Goal: Information Seeking & Learning: Learn about a topic

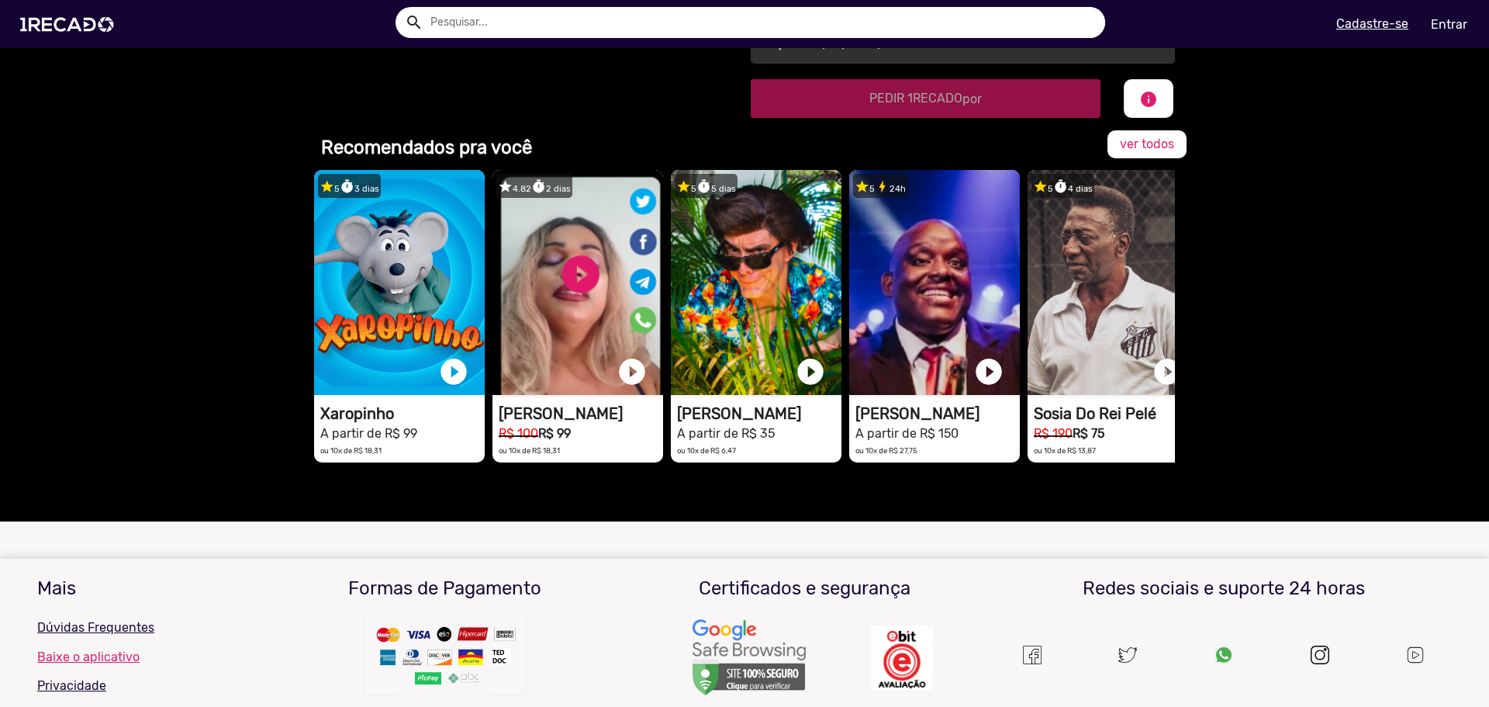
scroll to position [776, 0]
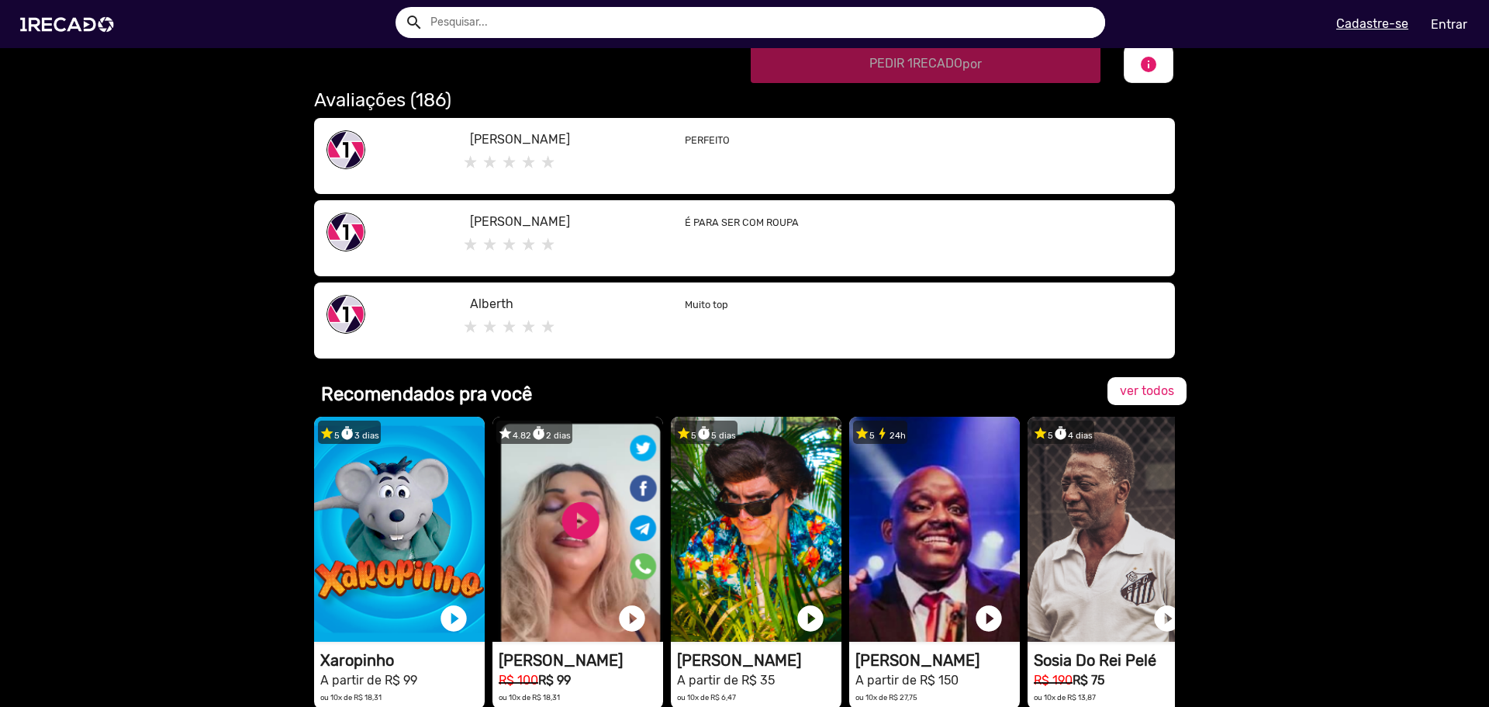
drag, startPoint x: 732, startPoint y: 223, endPoint x: 764, endPoint y: 226, distance: 32.0
click at [762, 226] on small "É PARA SER COM ROUPA" at bounding box center [742, 222] width 114 height 12
click at [805, 245] on div "É PARA SER COM ROUPA" at bounding box center [923, 237] width 501 height 51
click at [1126, 385] on span "ver todos" at bounding box center [1147, 390] width 54 height 15
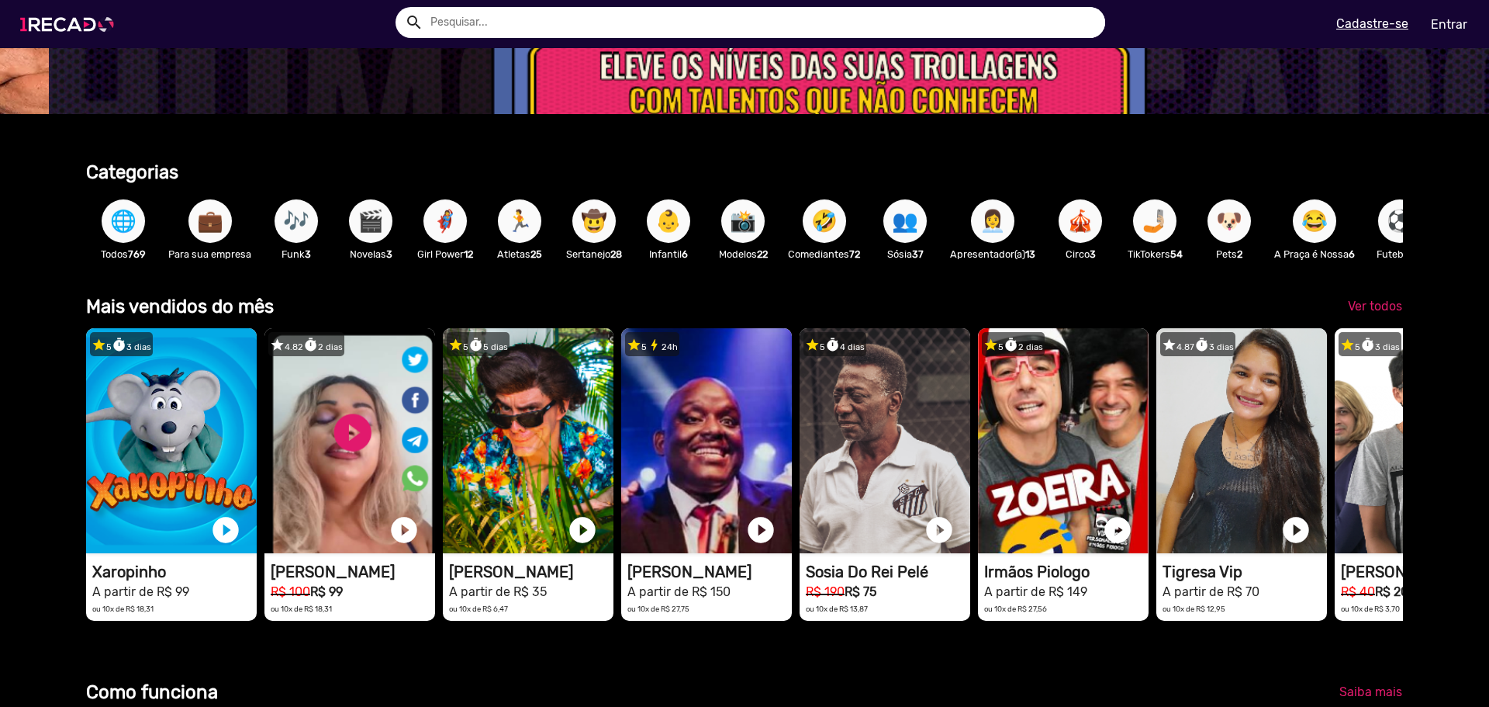
scroll to position [0, 4432]
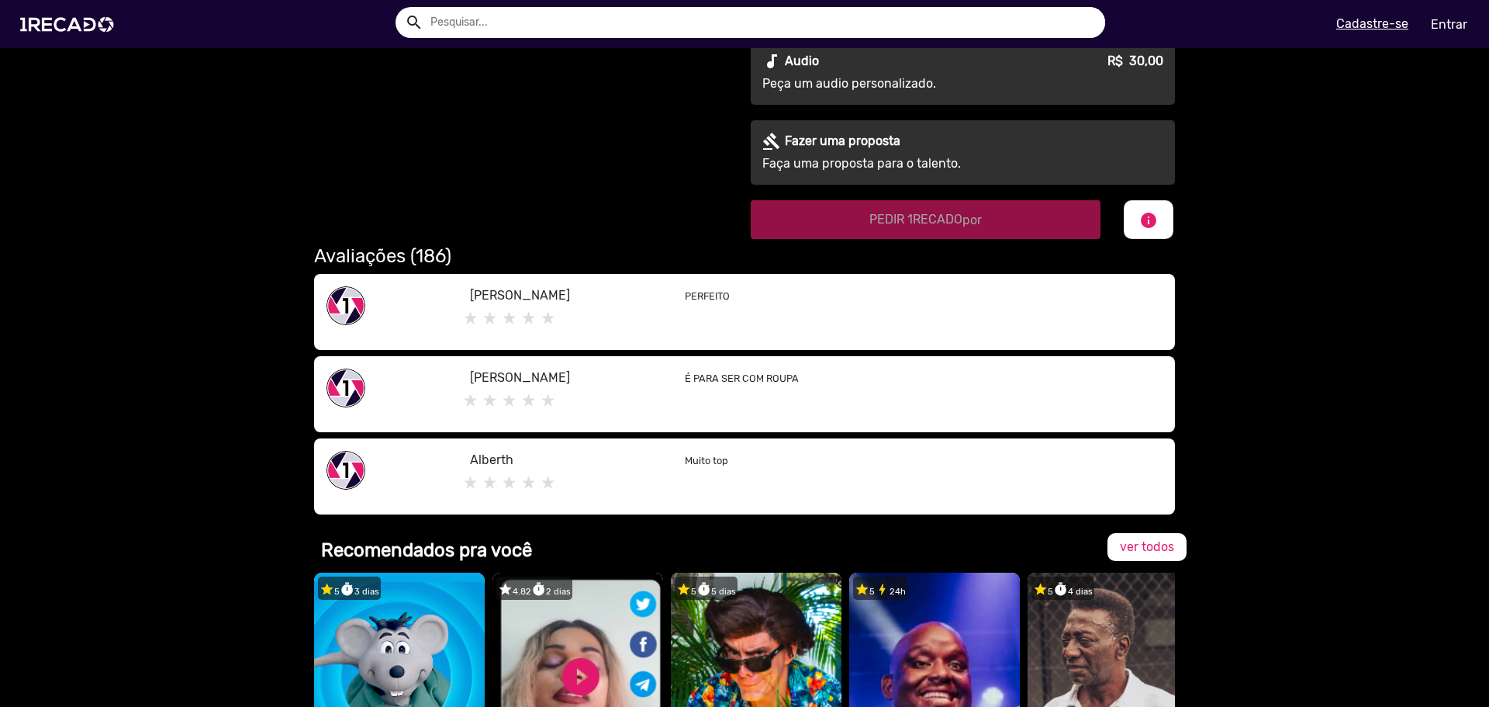
scroll to position [620, 0]
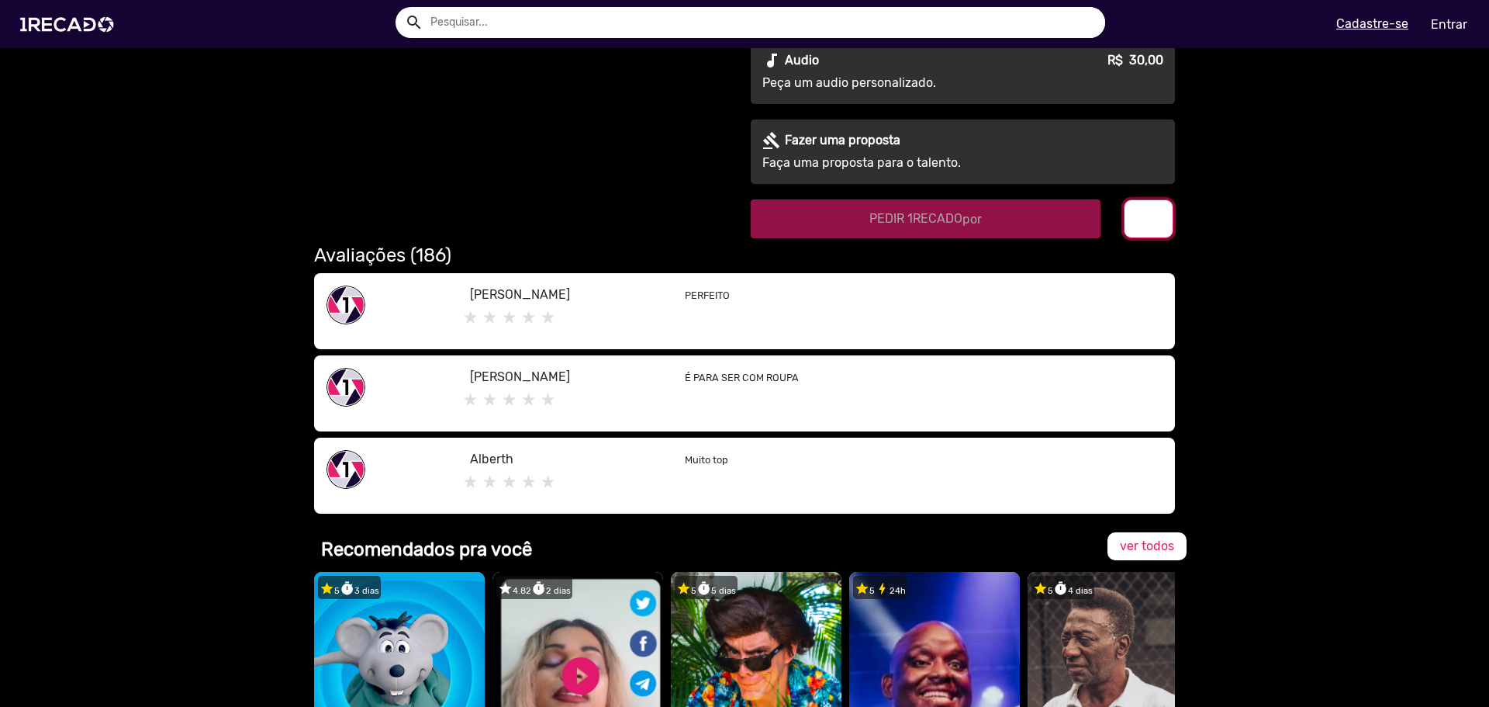
click at [1137, 231] on button "info" at bounding box center [1149, 218] width 50 height 39
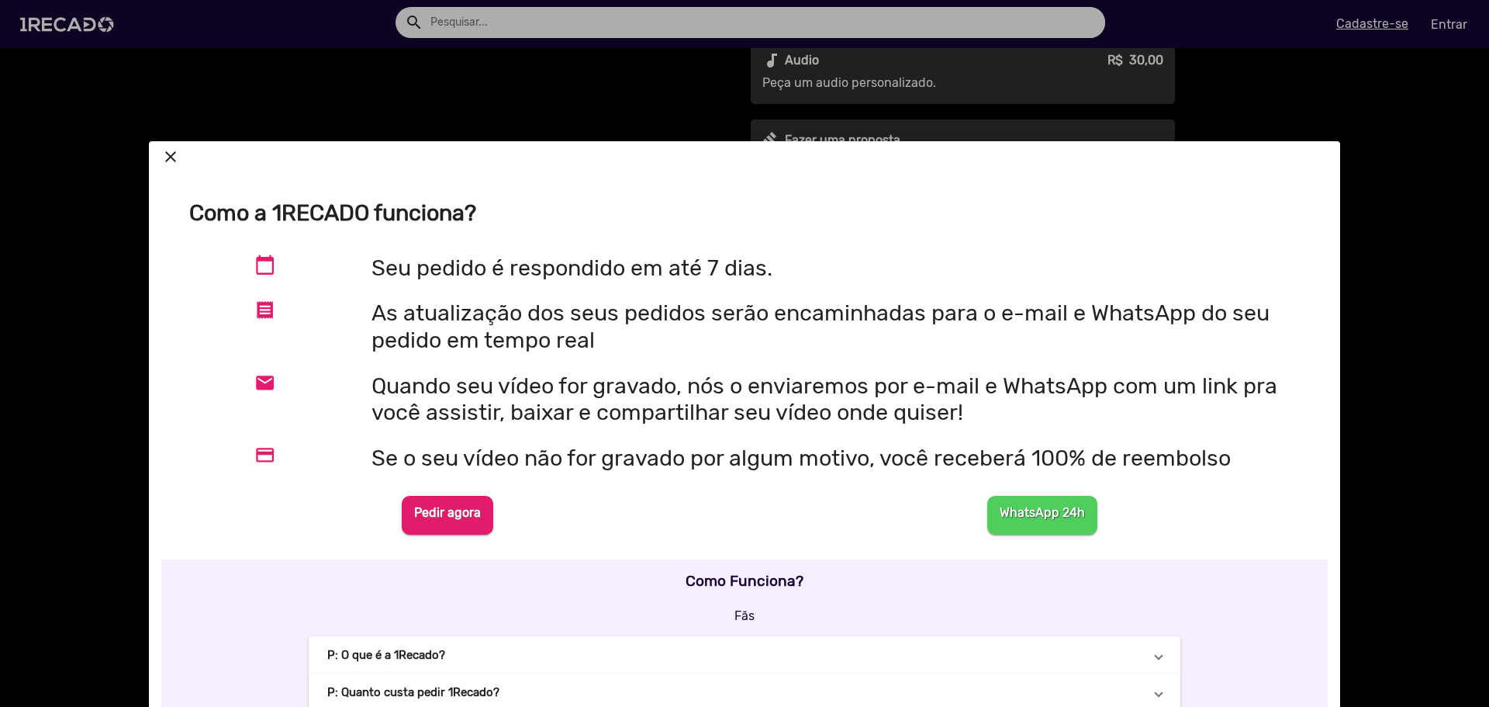
drag, startPoint x: 527, startPoint y: 326, endPoint x: 600, endPoint y: 340, distance: 75.0
click at [593, 337] on h2 "As atualização dos seus pedidos serão encaminhadas para o e-mail e WhatsApp do …" at bounding box center [840, 326] width 938 height 54
click at [613, 345] on h2 "As atualização dos seus pedidos serão encaminhadas para o e-mail e WhatsApp do …" at bounding box center [840, 326] width 938 height 54
drag, startPoint x: 468, startPoint y: 392, endPoint x: 944, endPoint y: 430, distance: 476.9
click at [944, 430] on div "Quando seu vídeo for gravado, nós o enviaremos por e-mail e WhatsApp com um lin…" at bounding box center [841, 405] width 962 height 66
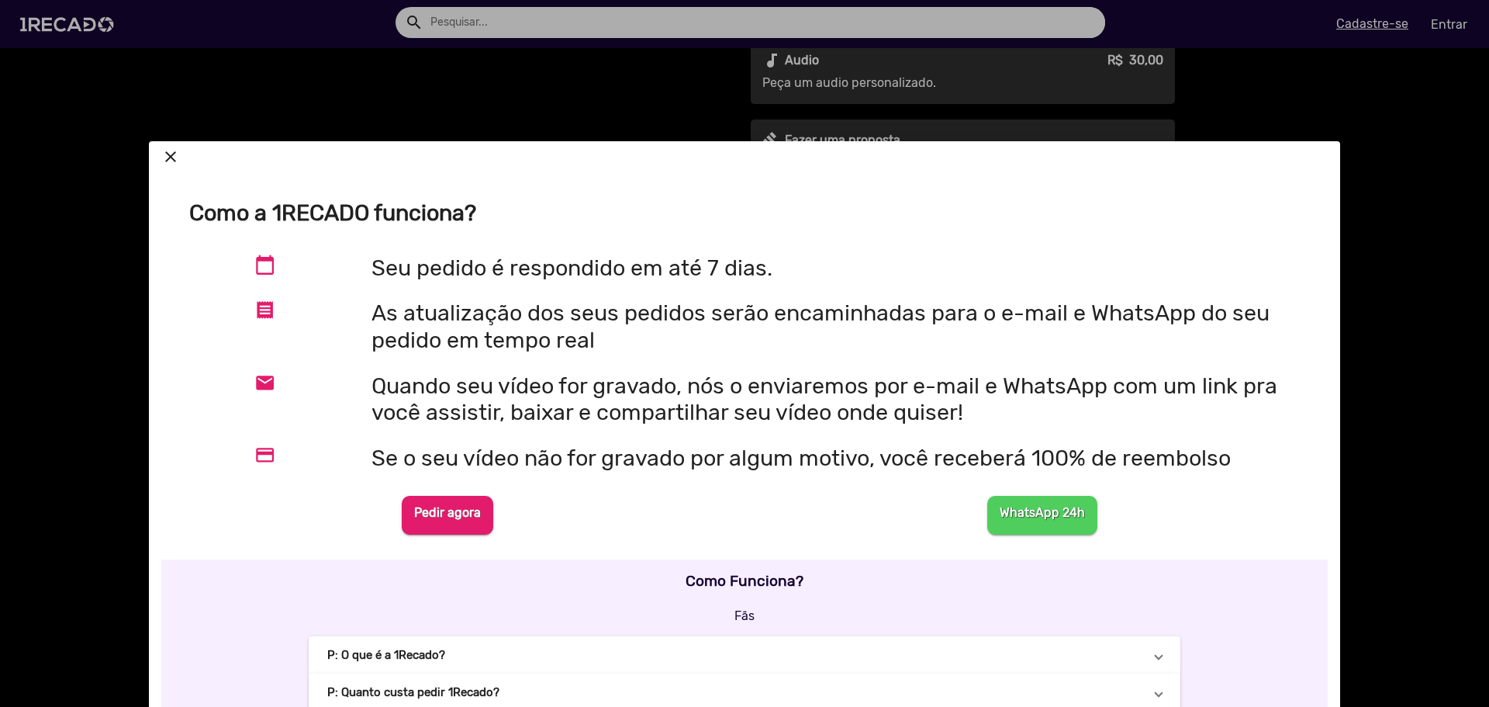
click at [944, 430] on div "Quando seu vídeo for gravado, nós o enviaremos por e-mail e WhatsApp com um lin…" at bounding box center [841, 405] width 962 height 66
drag, startPoint x: 577, startPoint y: 461, endPoint x: 820, endPoint y: 488, distance: 244.2
click at [756, 497] on div "WhatsApp 24h" at bounding box center [1042, 514] width 606 height 51
click at [739, 497] on div "WhatsApp 24h" at bounding box center [1042, 514] width 606 height 51
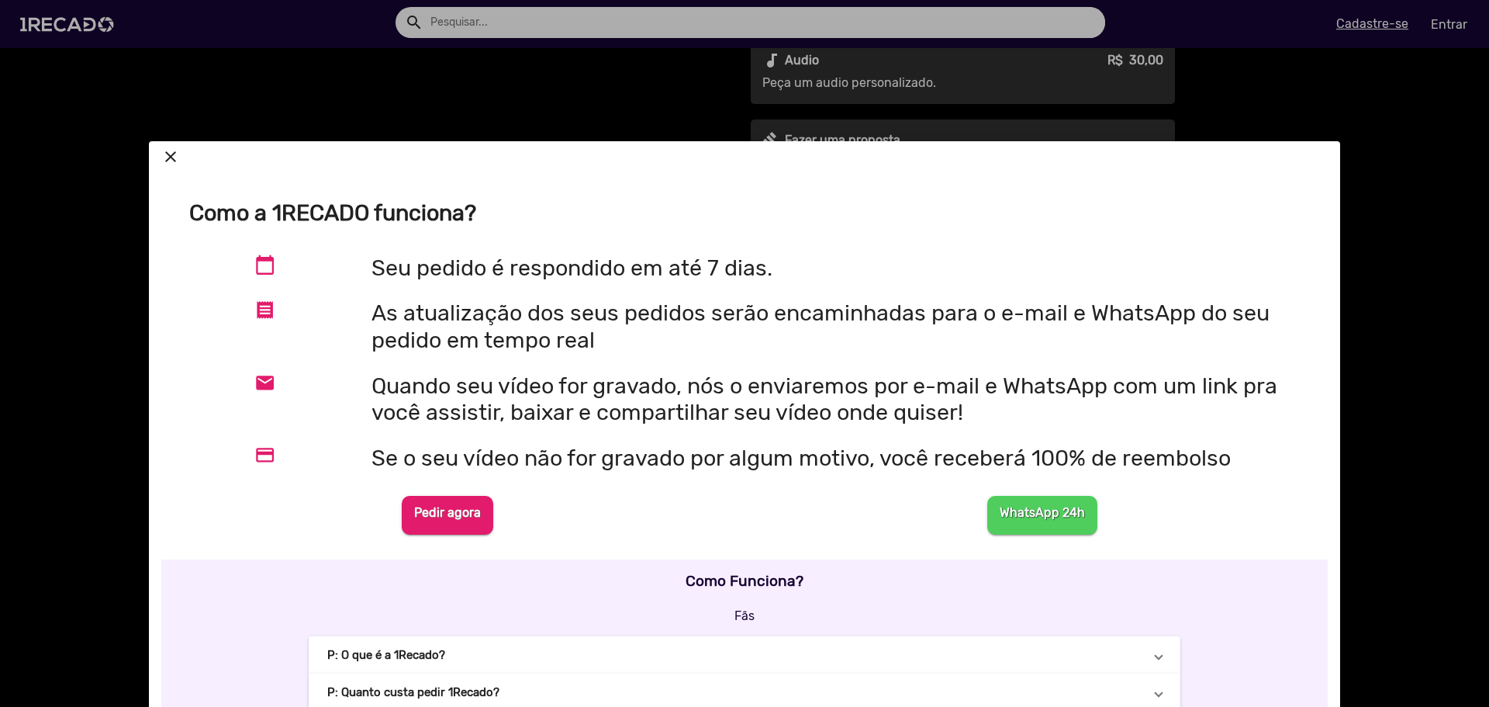
scroll to position [155, 0]
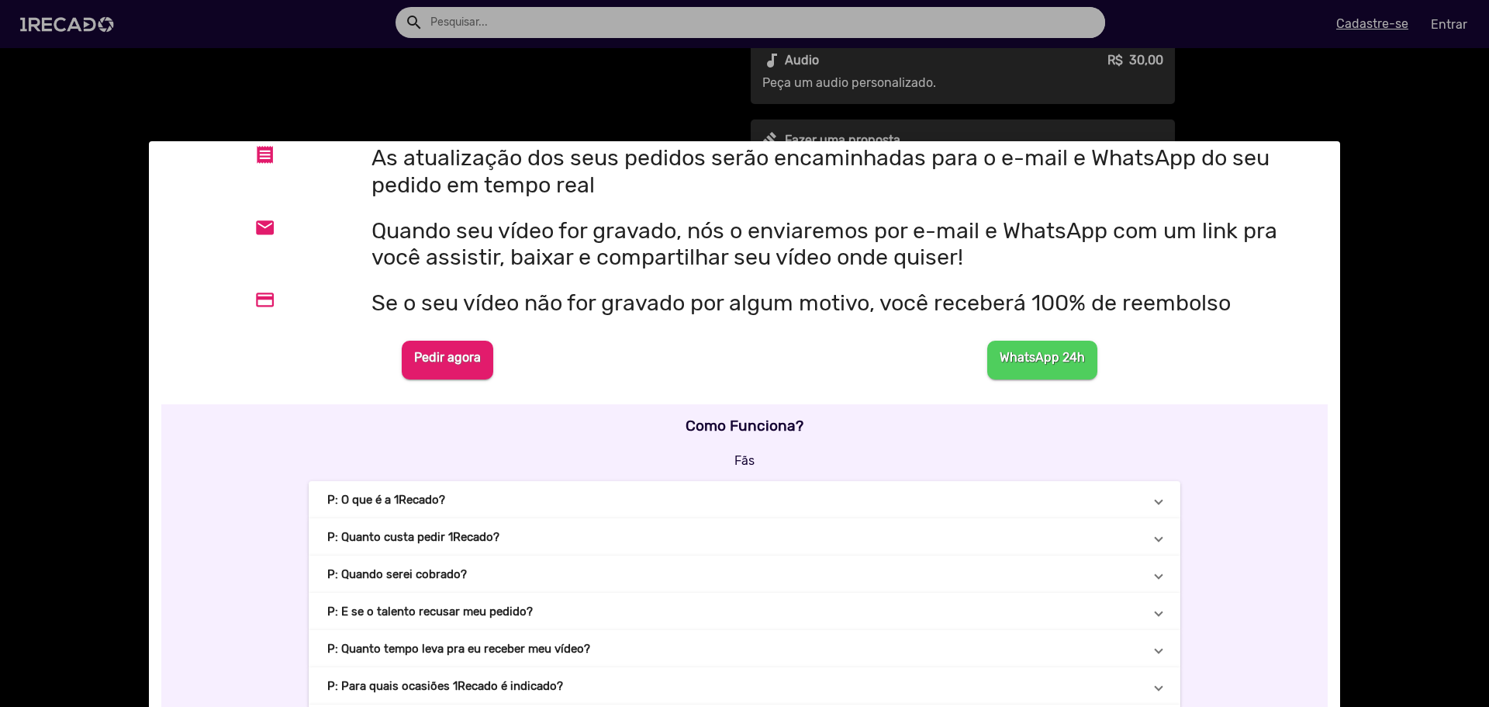
click at [1411, 352] on div at bounding box center [744, 353] width 1489 height 707
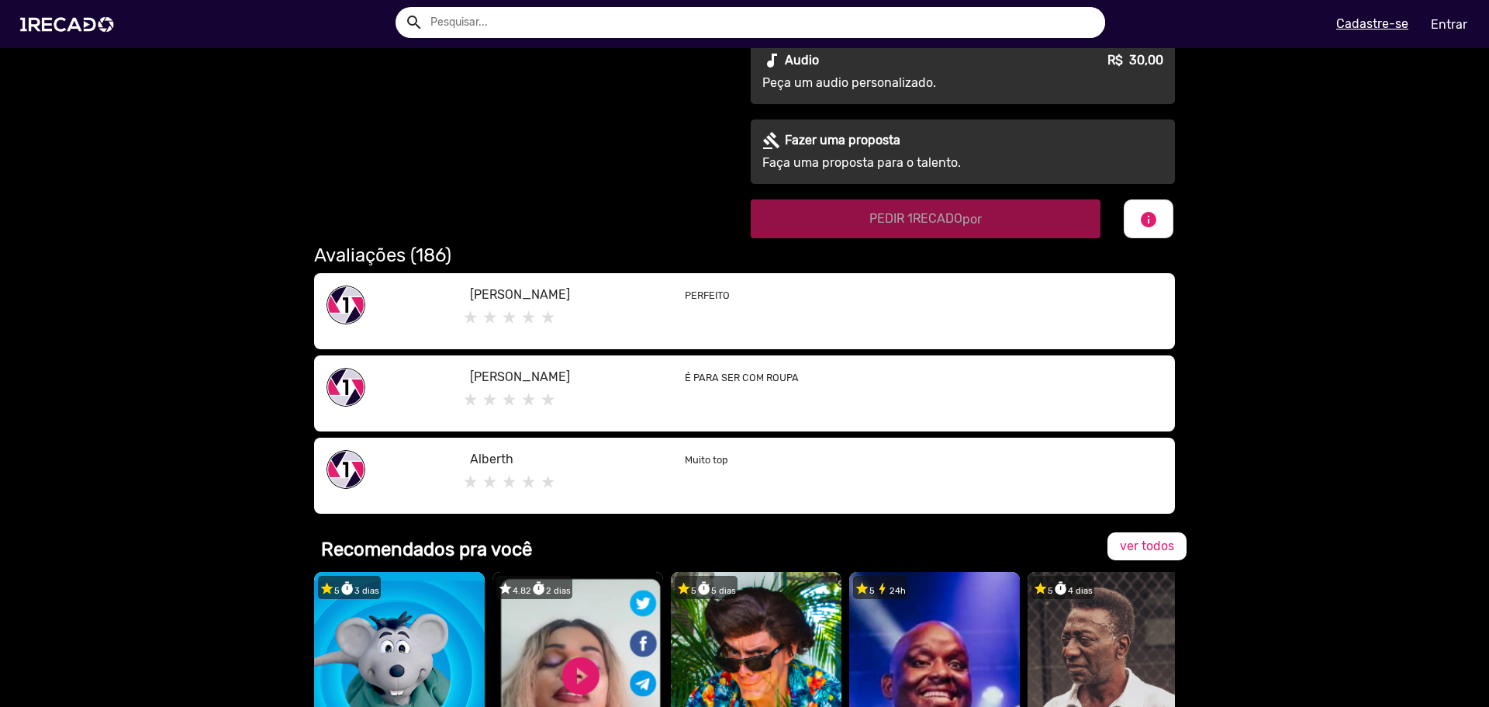
drag, startPoint x: 378, startPoint y: 249, endPoint x: 392, endPoint y: 254, distance: 15.7
click at [392, 254] on h2 "Avaliações (186)" at bounding box center [744, 255] width 861 height 22
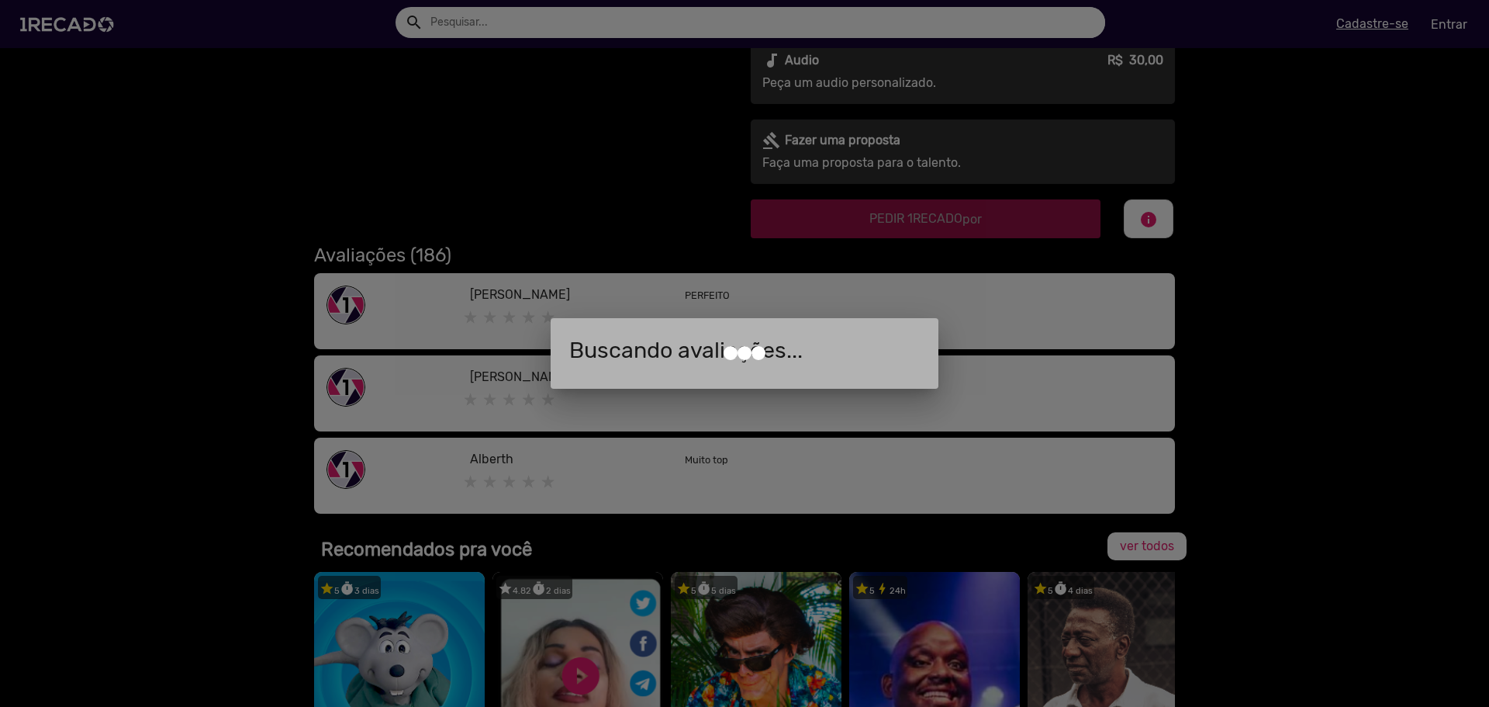
click at [416, 256] on div at bounding box center [744, 353] width 1489 height 707
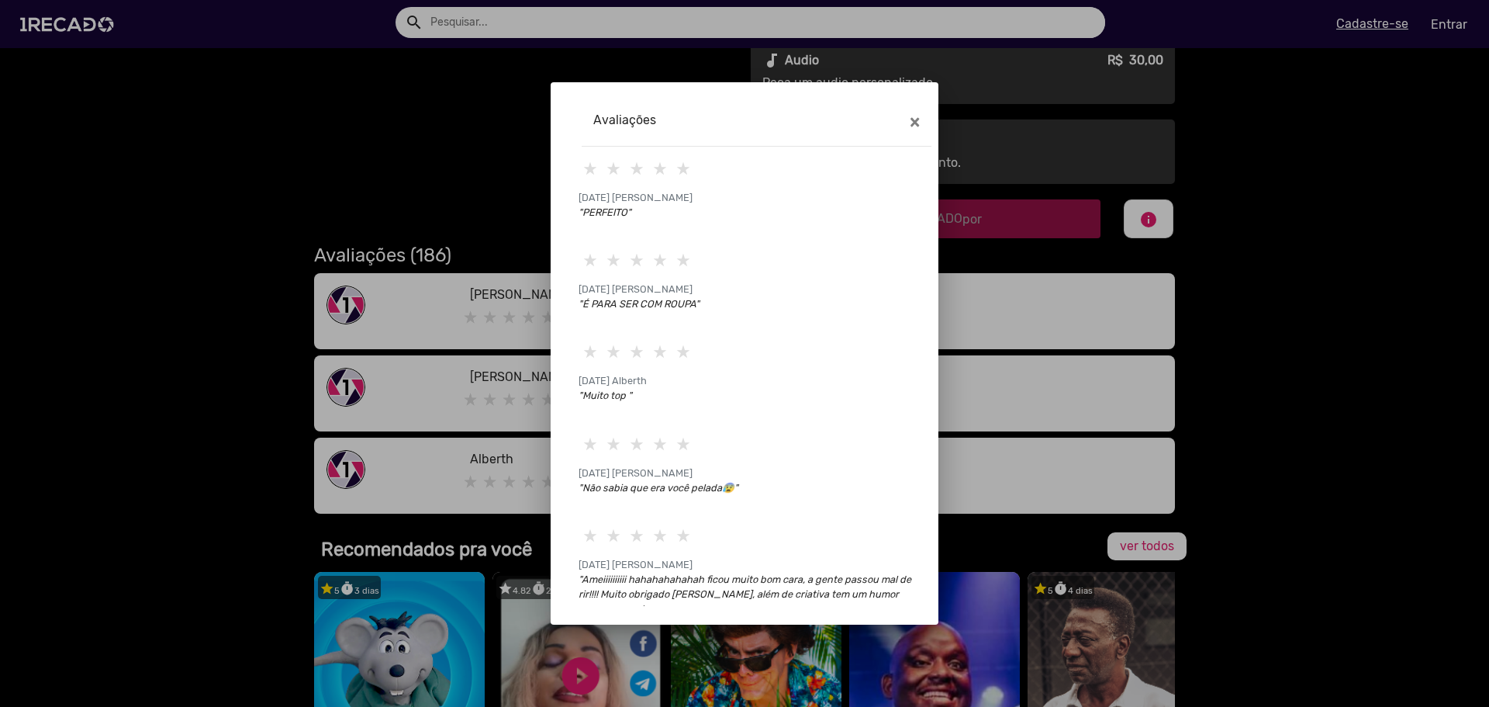
drag, startPoint x: 576, startPoint y: 286, endPoint x: 641, endPoint y: 295, distance: 65.0
click at [641, 295] on mat-dialog-content "[DATE] [PERSON_NAME] "PERFEITO" [DATE] [PERSON_NAME] "É PARA SER COM ROUPA" [DA…" at bounding box center [751, 376] width 373 height 459
click at [713, 295] on span "[DATE] [PERSON_NAME]" at bounding box center [752, 289] width 347 height 15
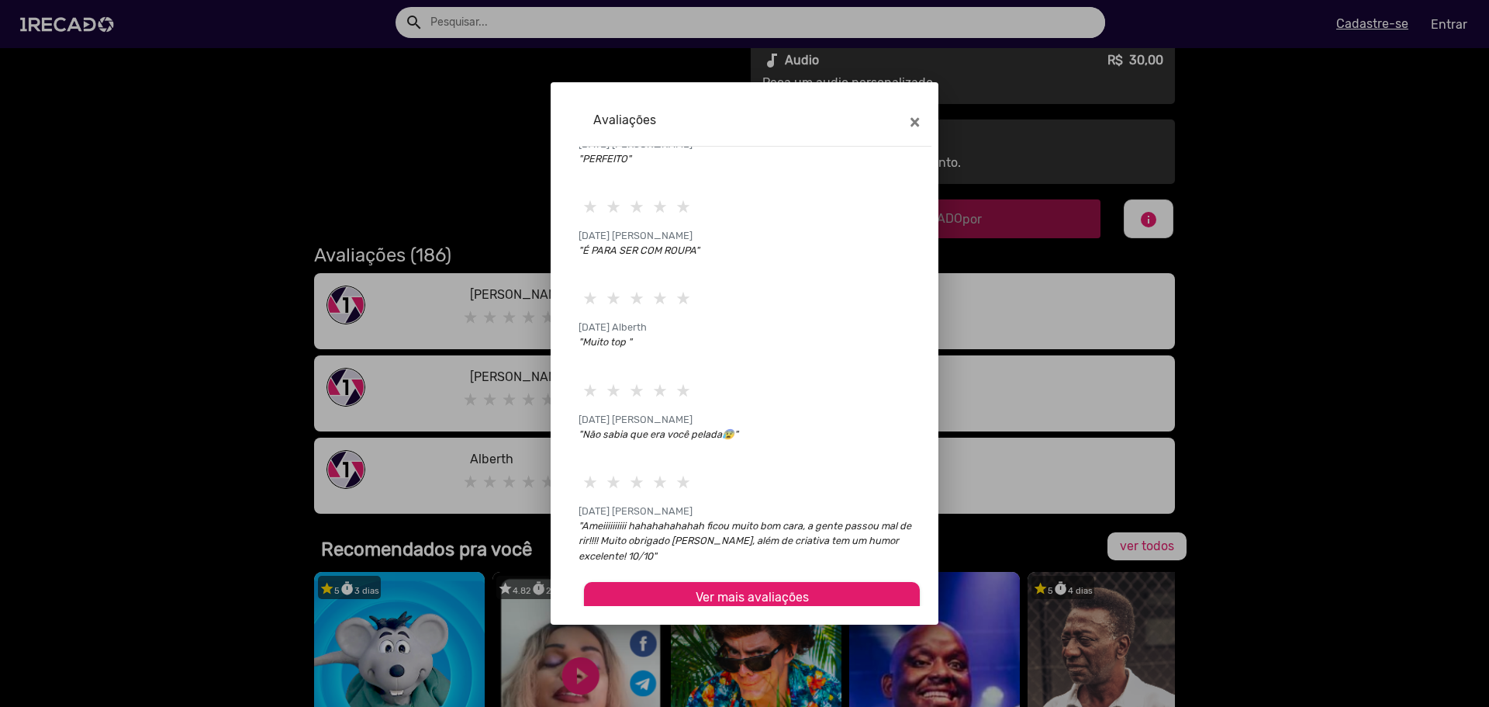
scroll to position [60, 0]
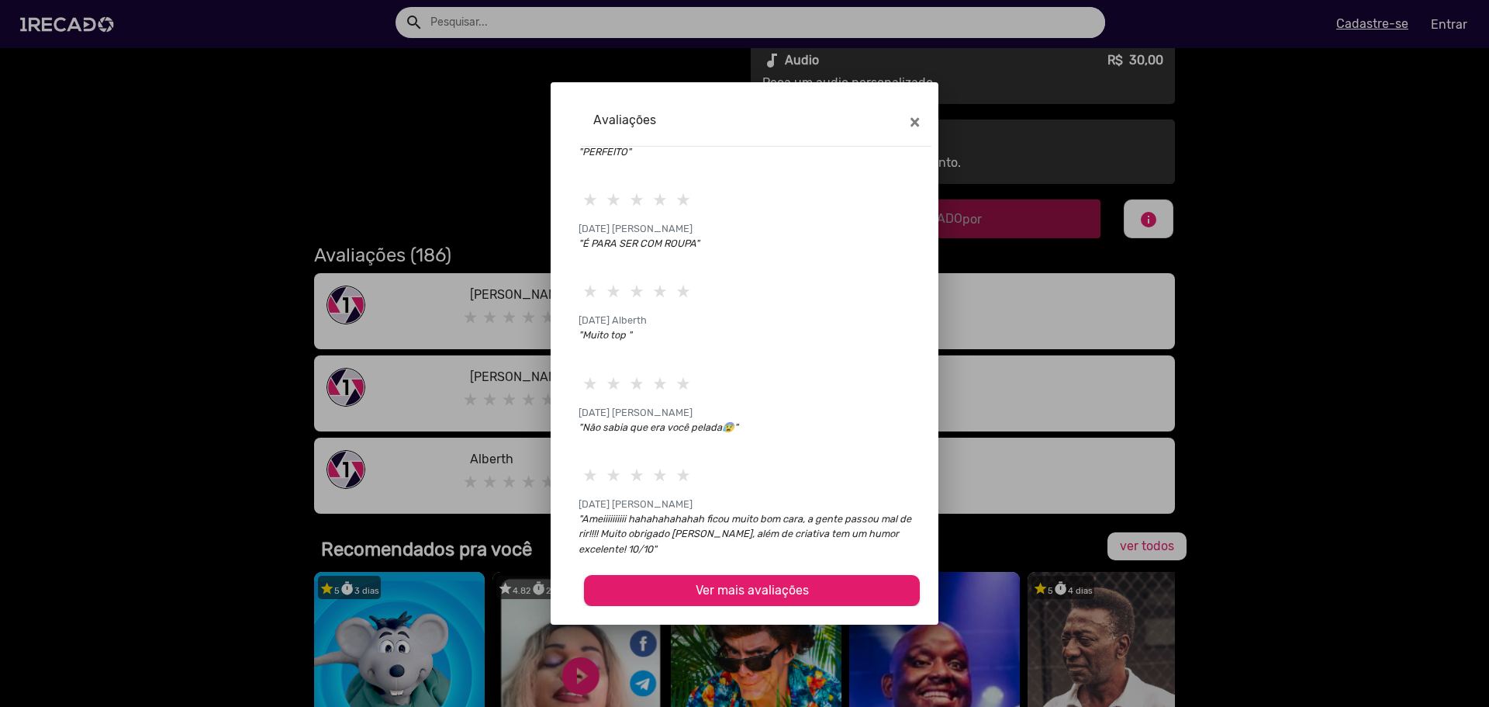
click at [1142, 288] on div at bounding box center [744, 353] width 1489 height 707
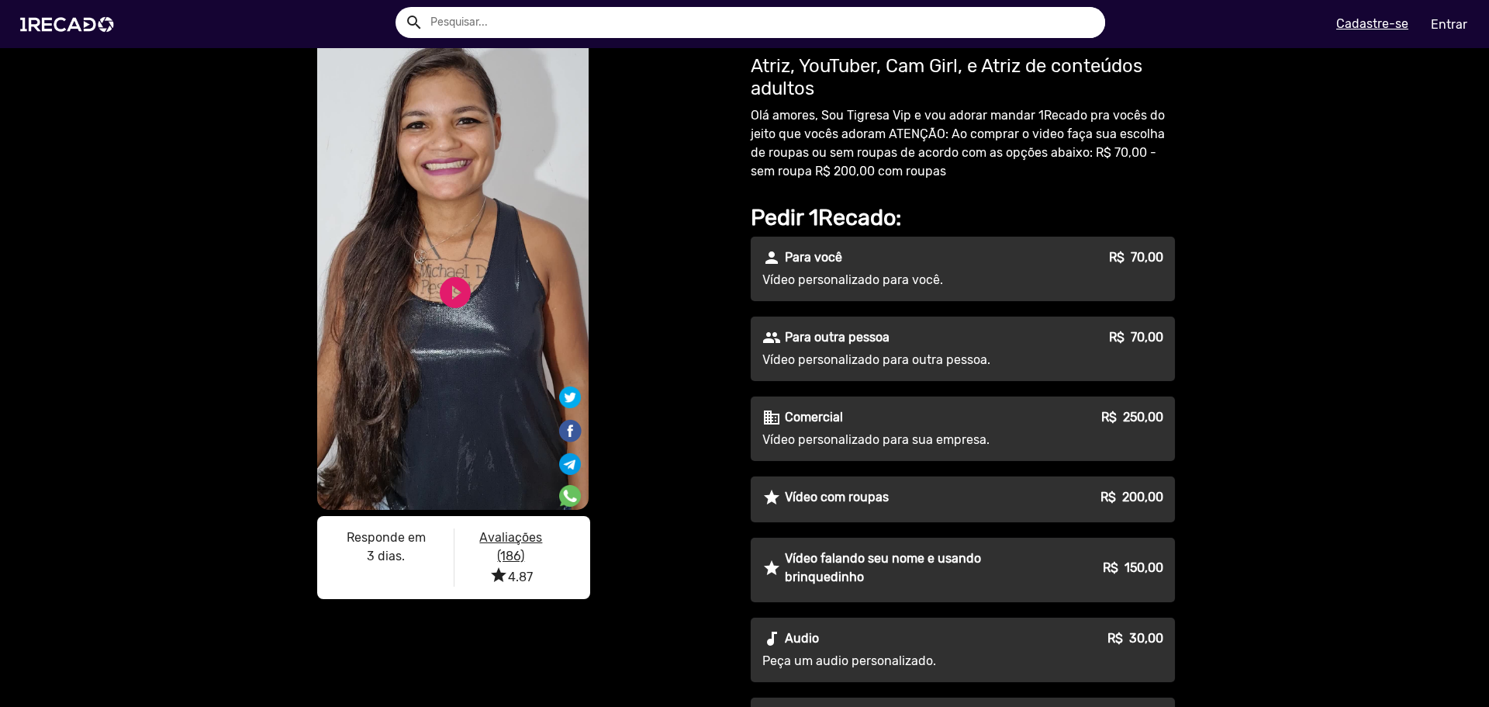
scroll to position [0, 0]
